Goal: Task Accomplishment & Management: Manage account settings

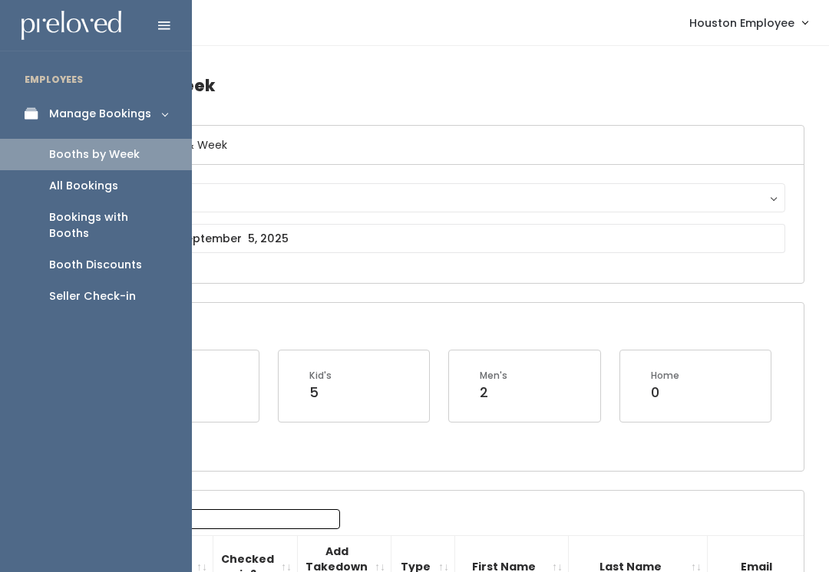
click at [124, 151] on div "Booths by Week" at bounding box center [94, 155] width 91 height 16
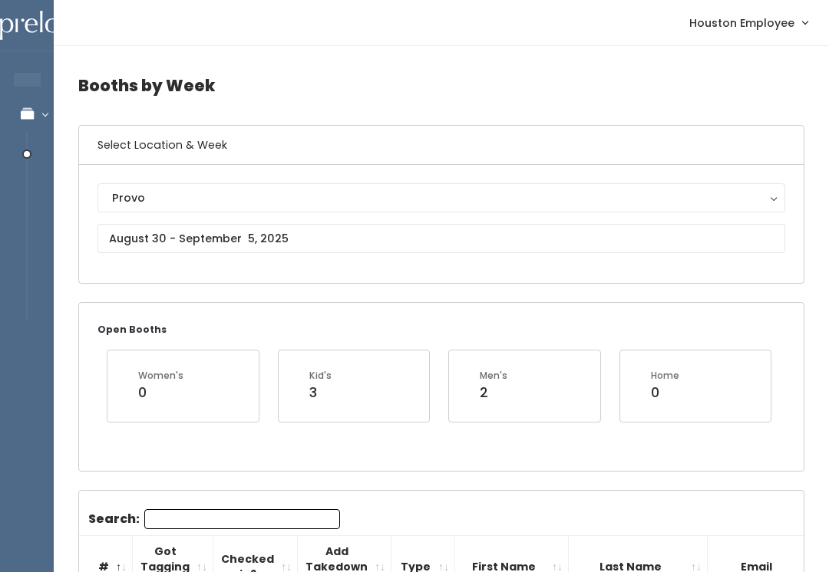
click at [244, 199] on div "Provo" at bounding box center [441, 198] width 658 height 17
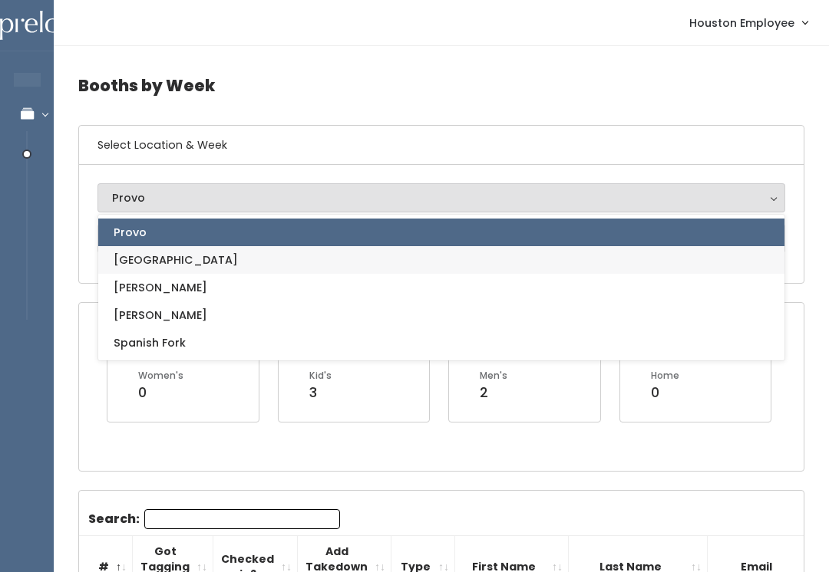
click at [171, 264] on link "[GEOGRAPHIC_DATA]" at bounding box center [441, 260] width 686 height 28
select select "5"
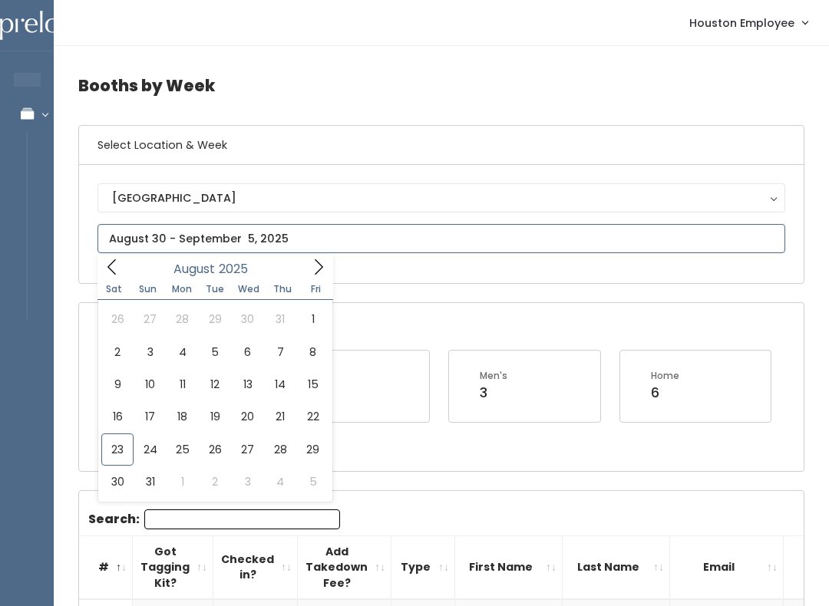
type input "August 23 to August 29"
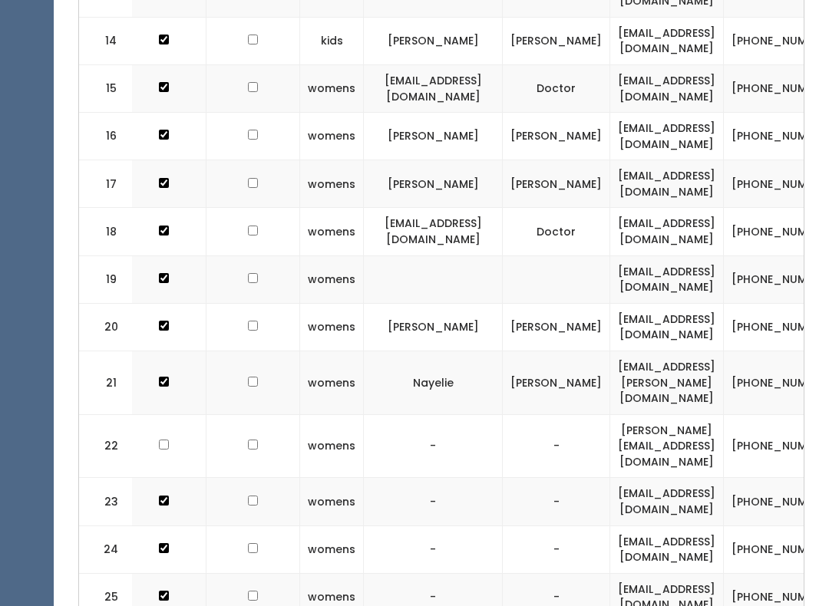
scroll to position [0, 107]
